Goal: Information Seeking & Learning: Learn about a topic

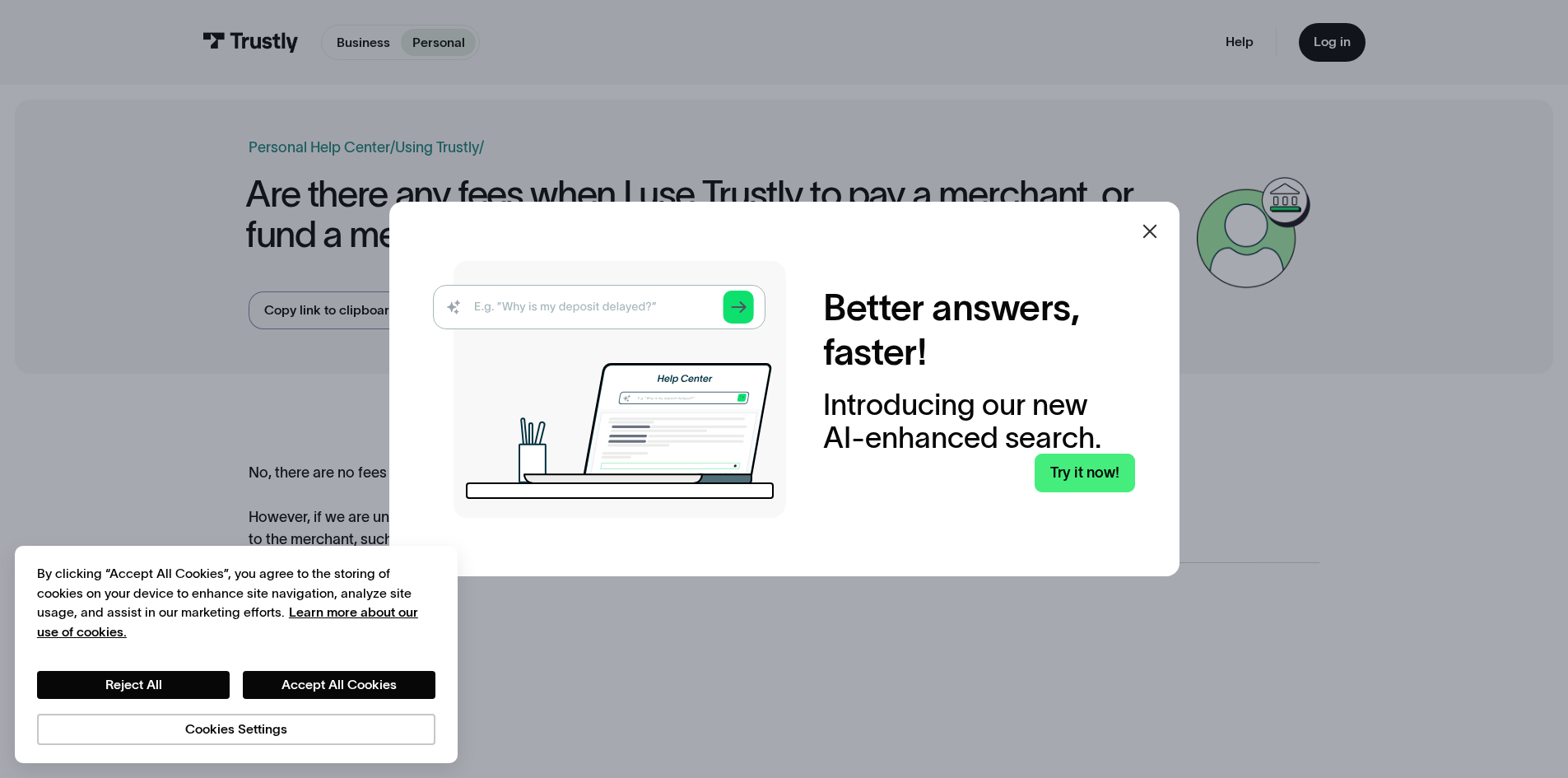
drag, startPoint x: 0, startPoint y: 0, endPoint x: 1037, endPoint y: 151, distance: 1047.9
click at [1037, 151] on div at bounding box center [784, 389] width 1568 height 778
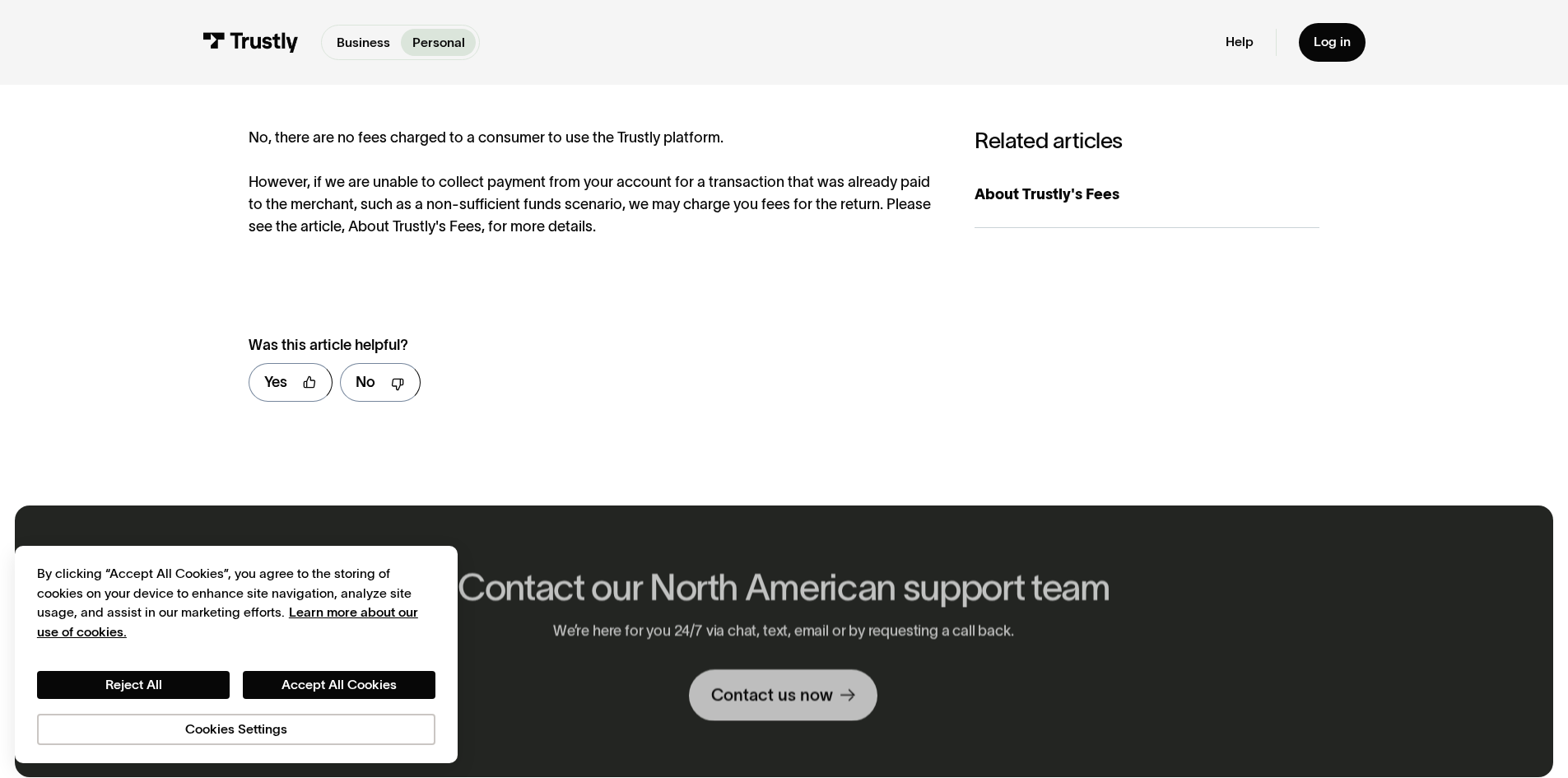
scroll to position [329, 0]
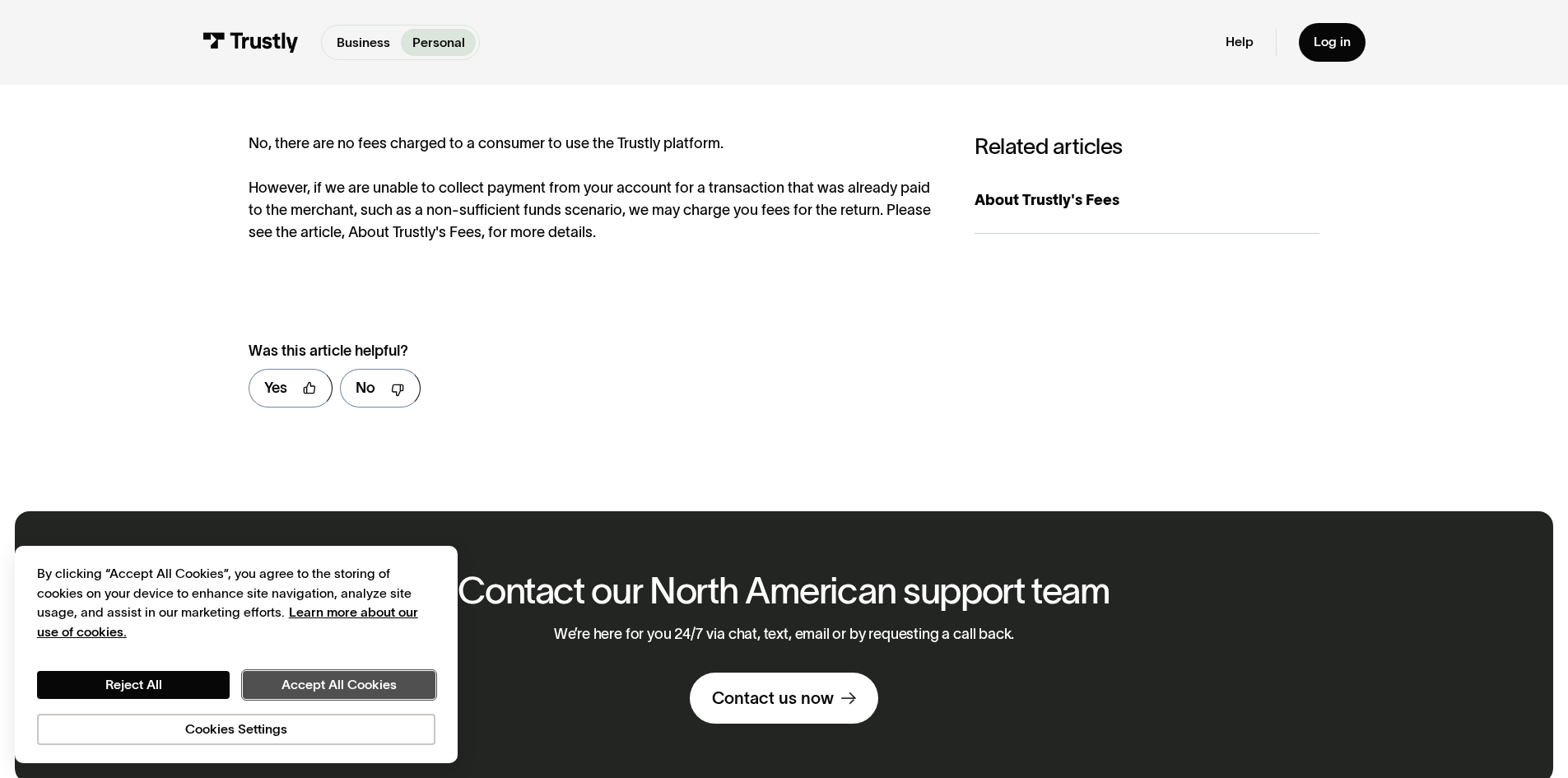
click at [277, 686] on button "Accept All Cookies" at bounding box center [339, 684] width 193 height 28
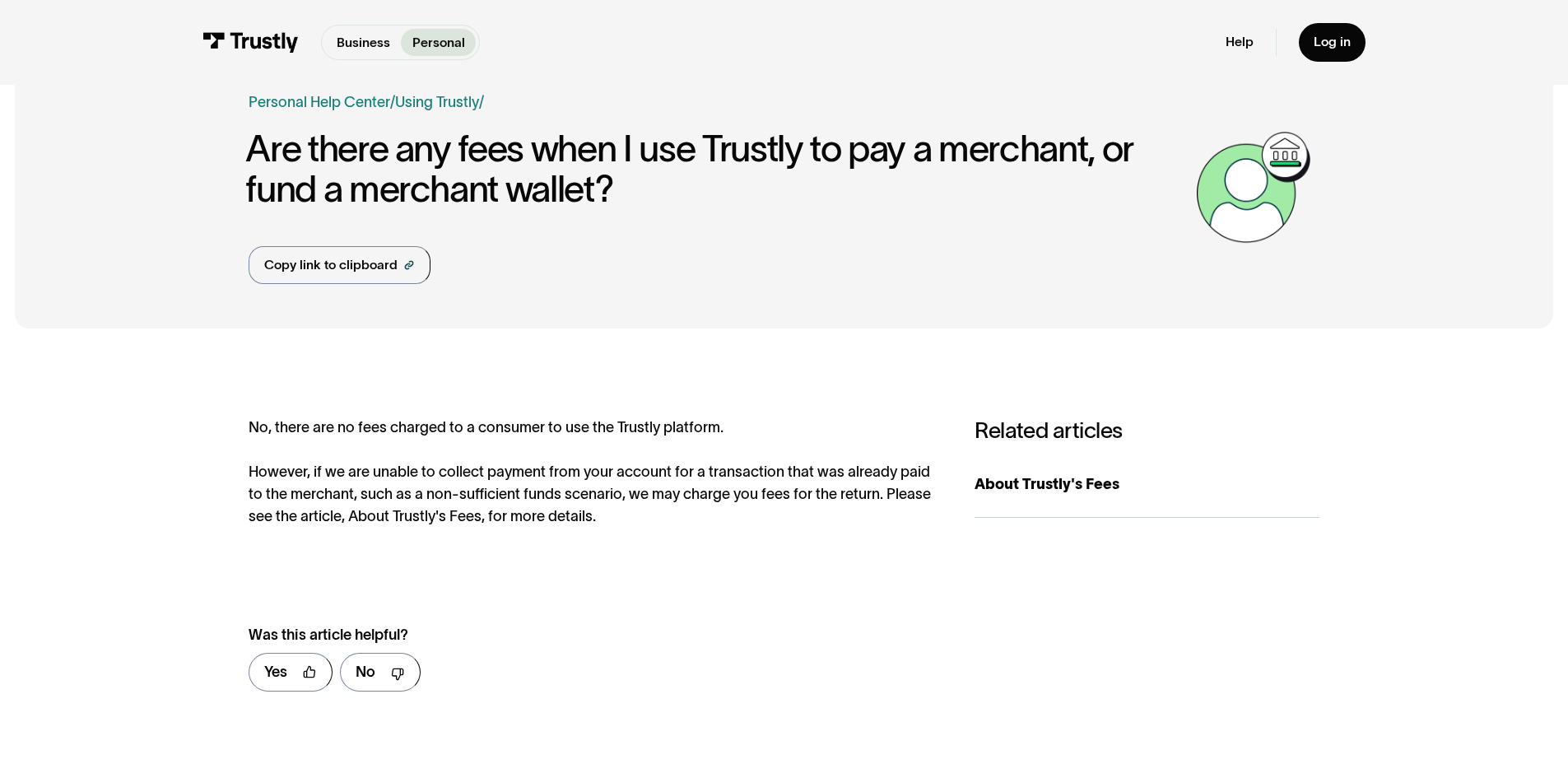
scroll to position [29, 0]
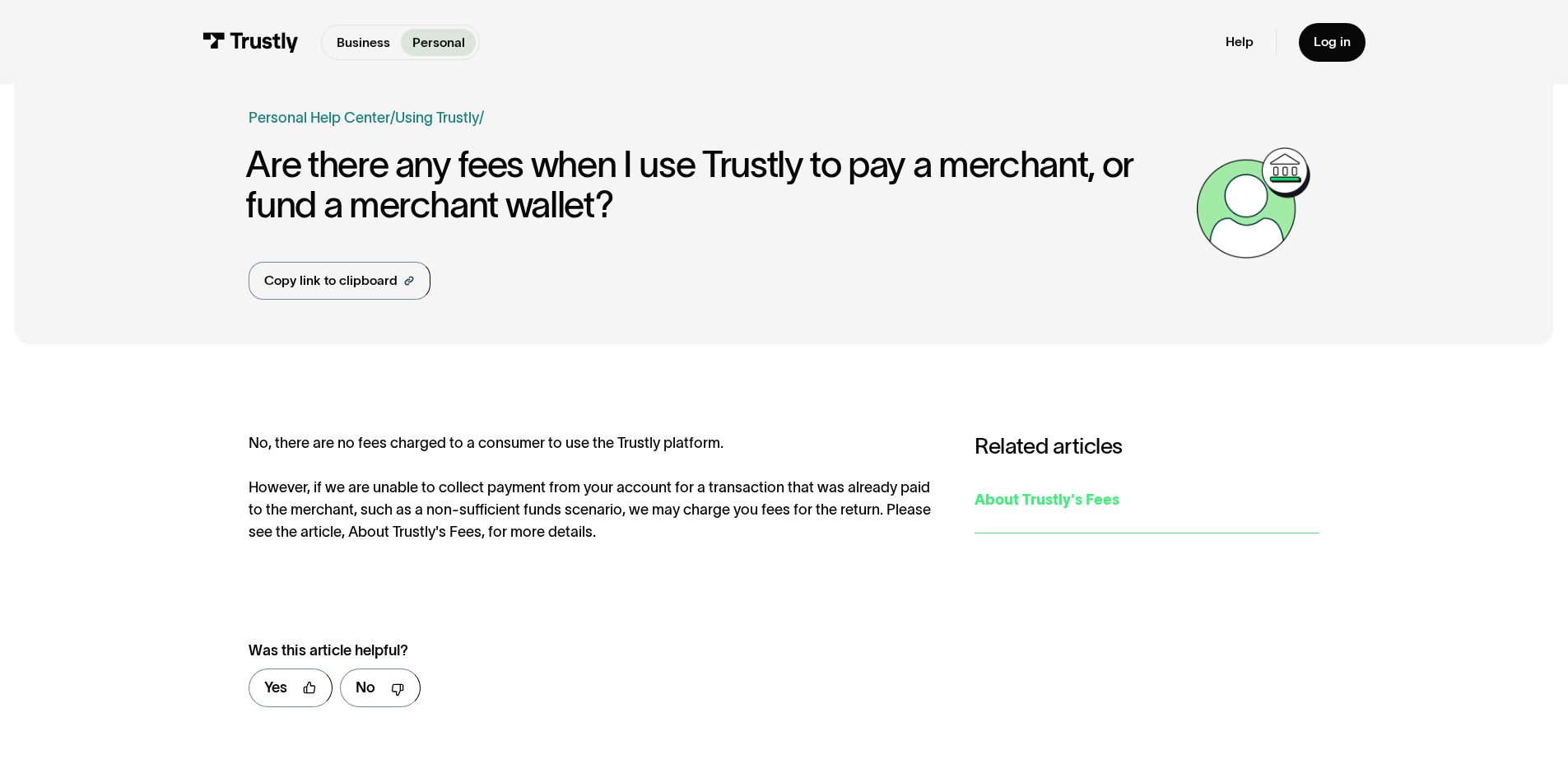
click at [1041, 499] on div "About Trustly's Fees" at bounding box center [1147, 500] width 345 height 22
